Goal: Check status

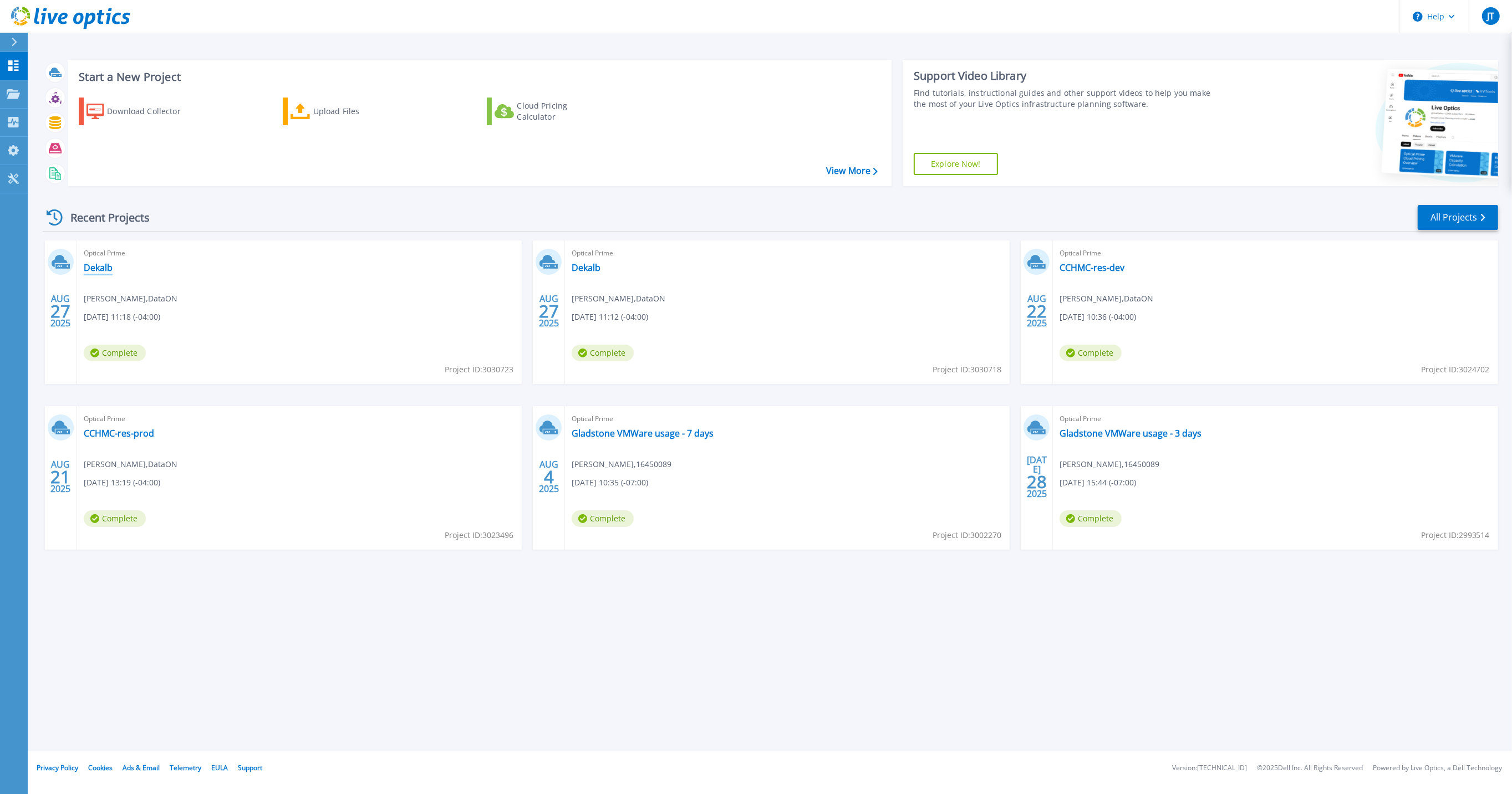
click at [110, 267] on link "Dekalb" at bounding box center [98, 268] width 29 height 11
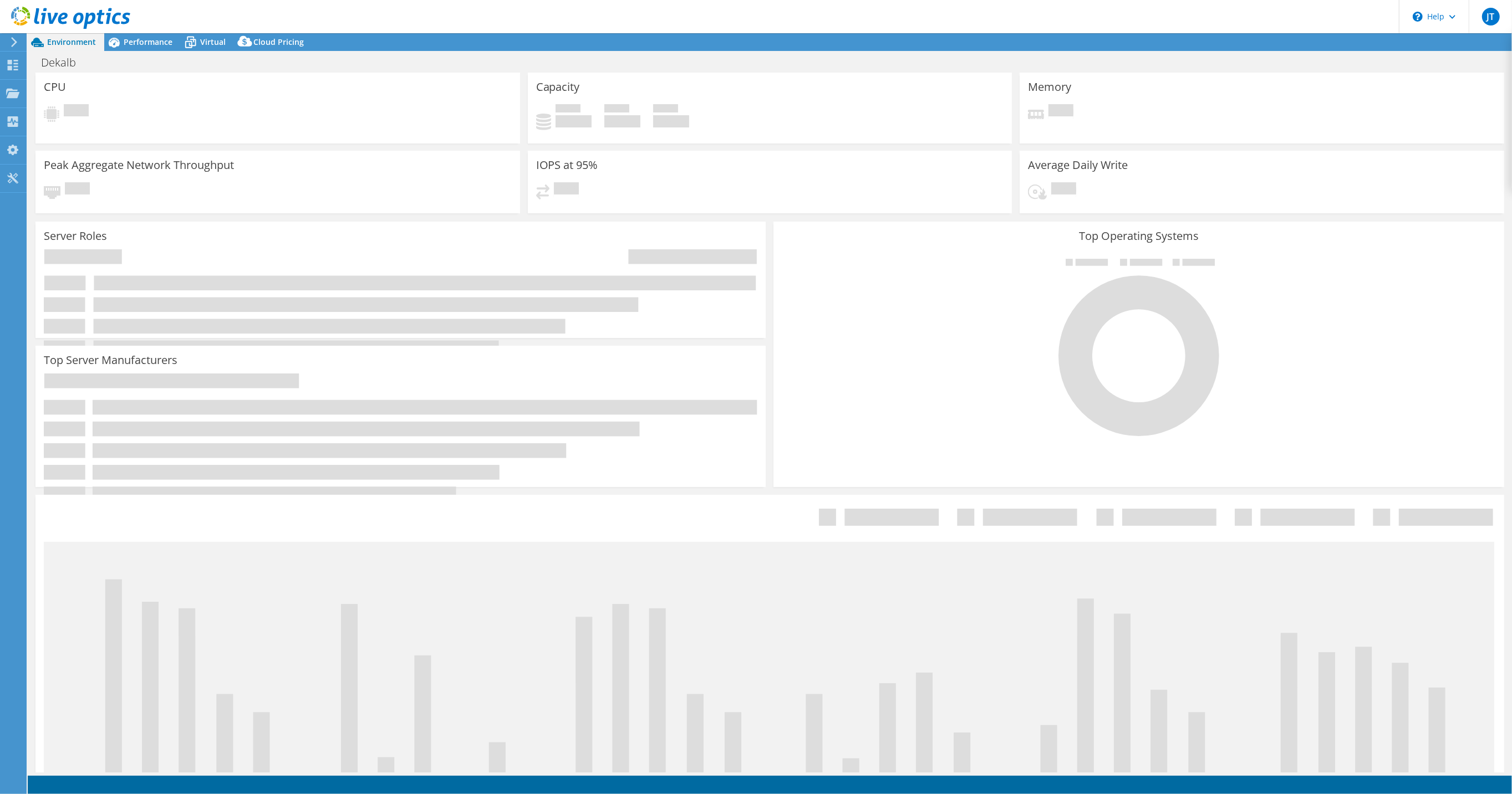
select select "USD"
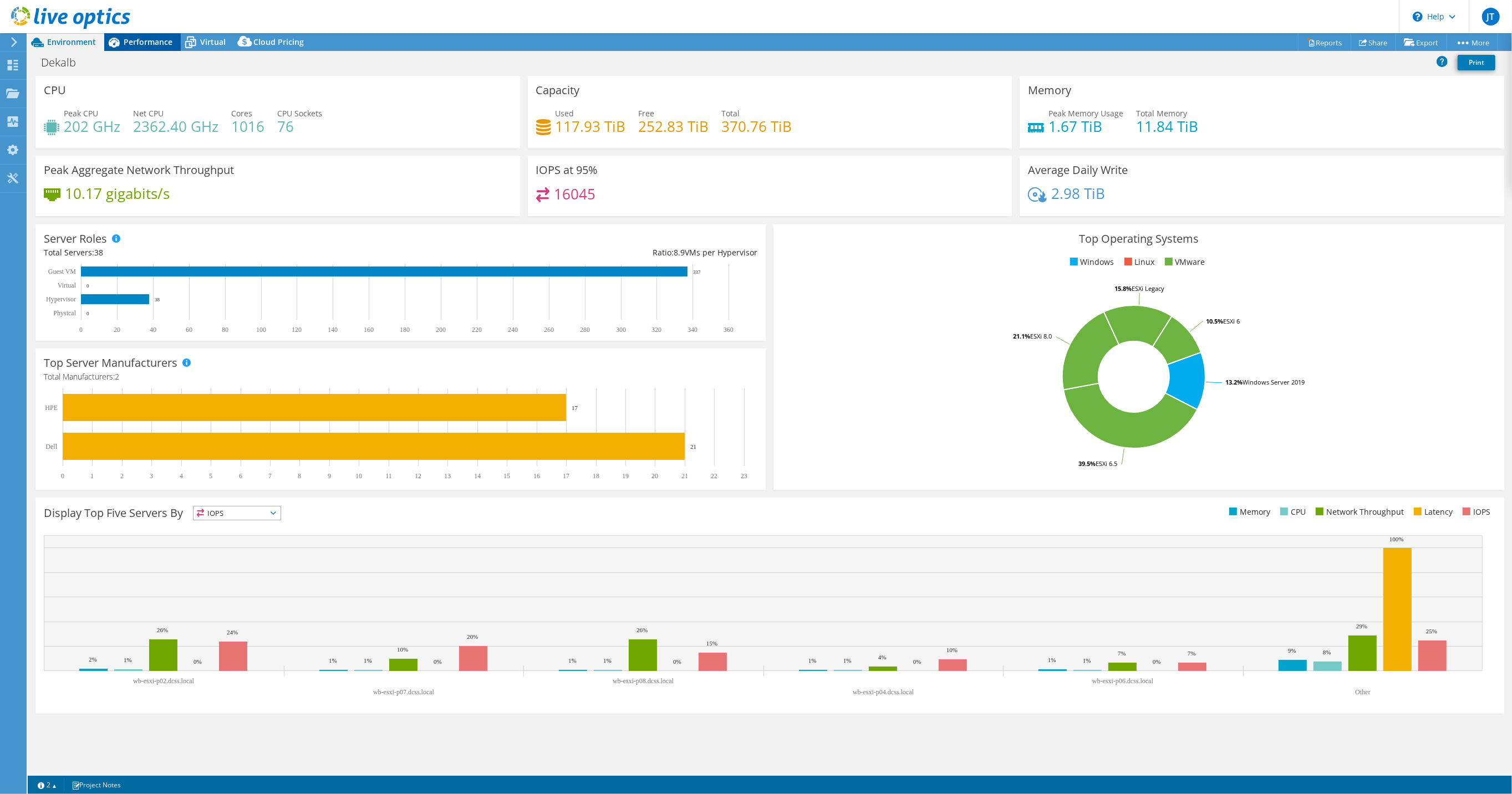
click at [140, 42] on span "Performance" at bounding box center [148, 42] width 49 height 11
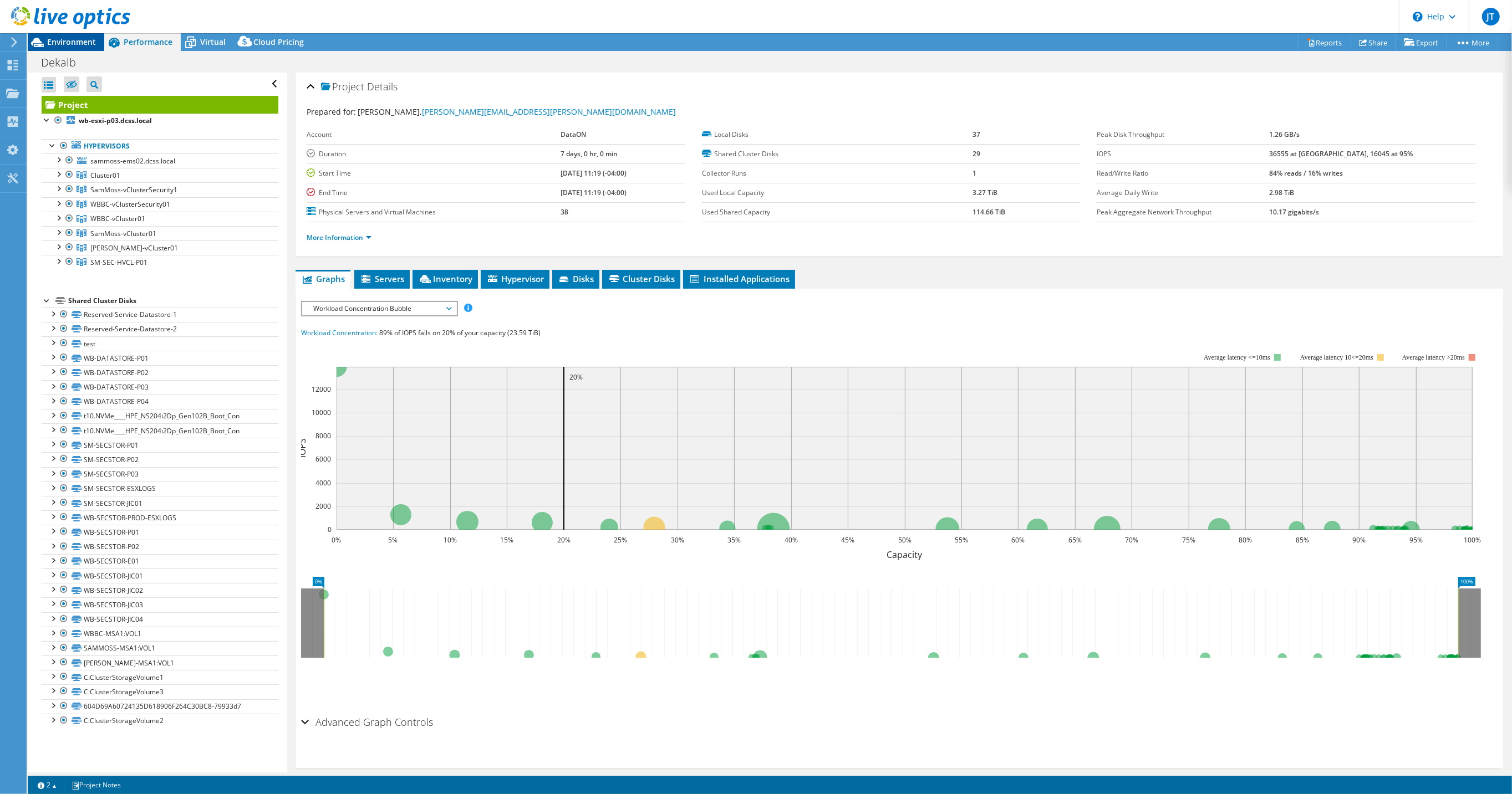
click at [70, 44] on span "Environment" at bounding box center [72, 42] width 49 height 11
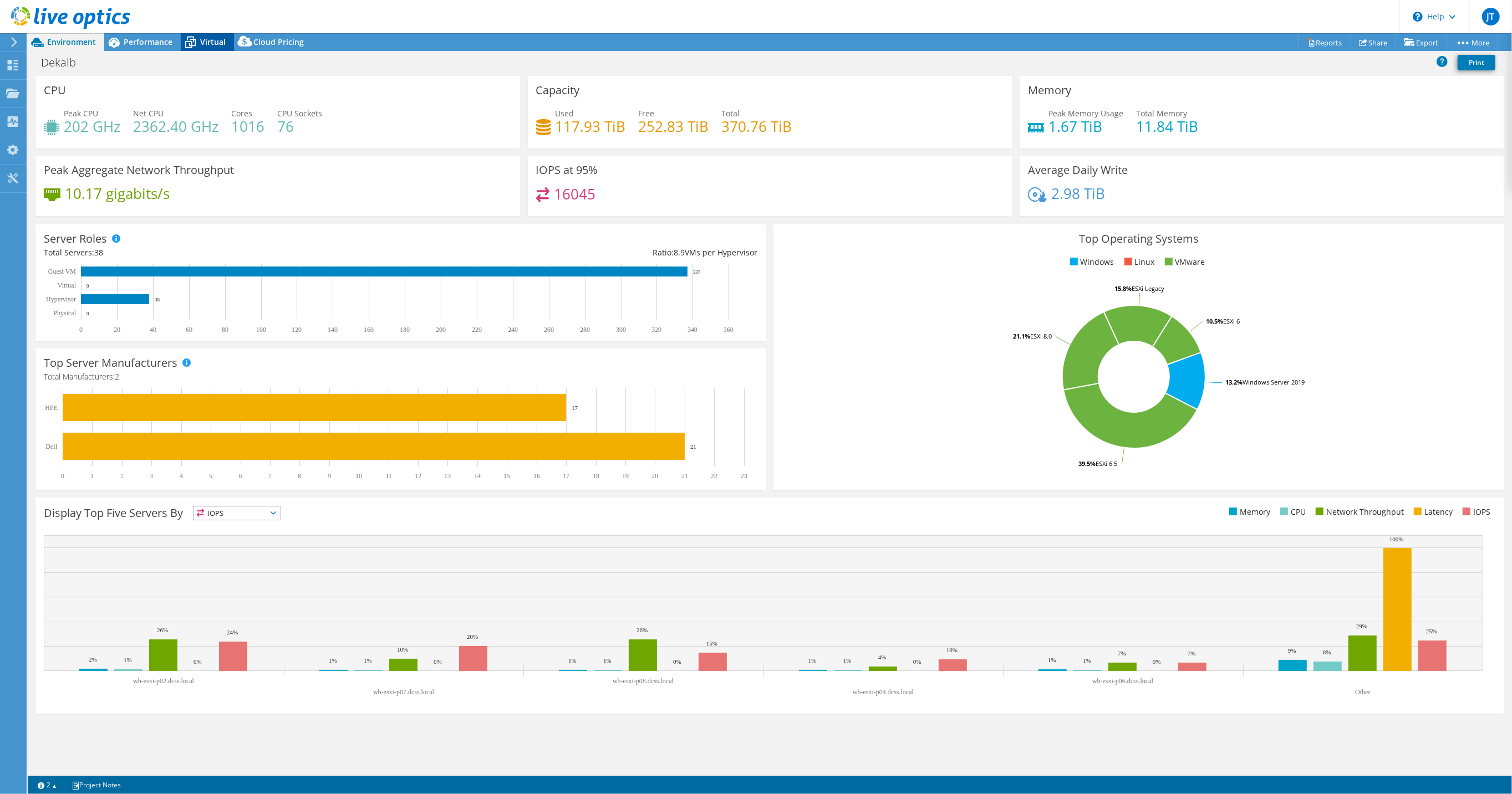
click at [212, 43] on span "Virtual" at bounding box center [213, 42] width 26 height 11
